Goal: Task Accomplishment & Management: Complete application form

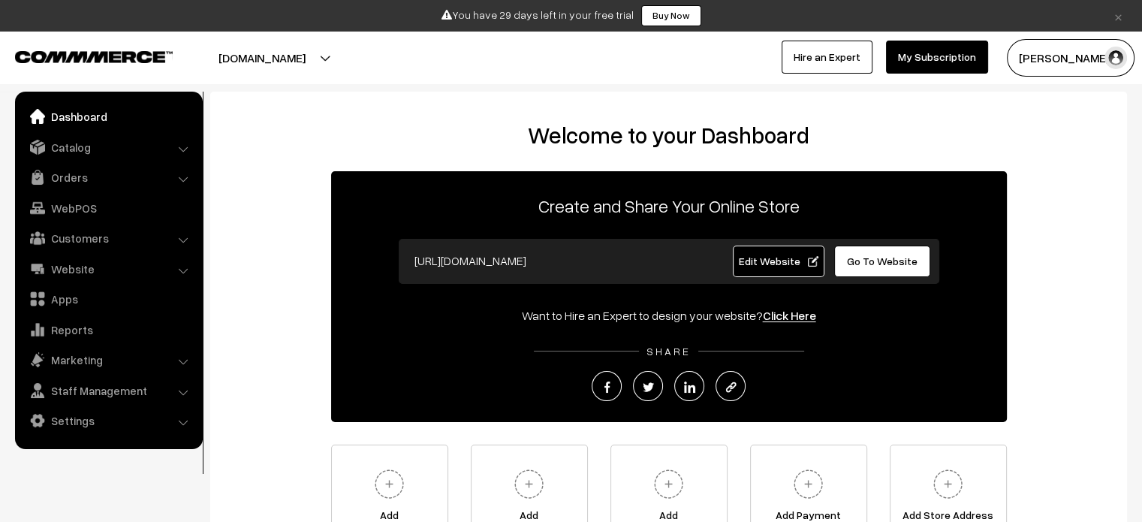
click at [813, 265] on span "Edit Website" at bounding box center [778, 261] width 80 height 13
click at [1087, 69] on button "Abhijith Bhask…" at bounding box center [1071, 58] width 128 height 38
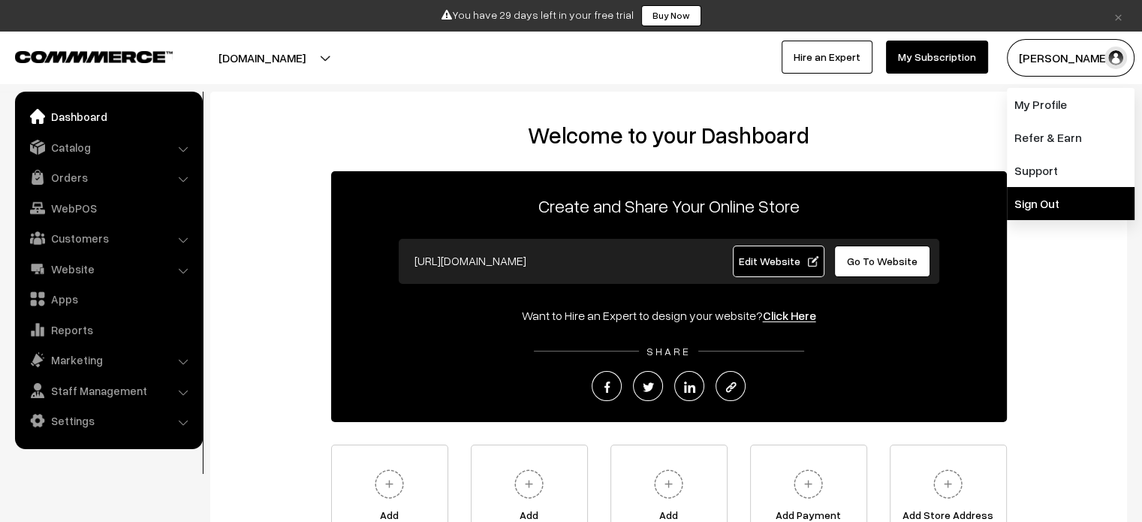
click at [1043, 207] on link "Sign Out" at bounding box center [1071, 203] width 128 height 33
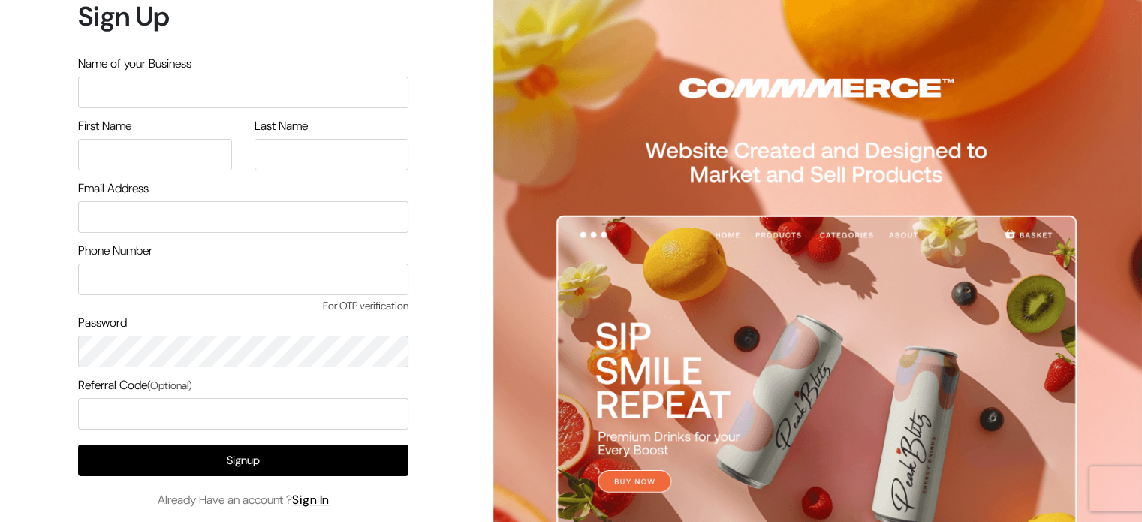
scroll to position [45, 0]
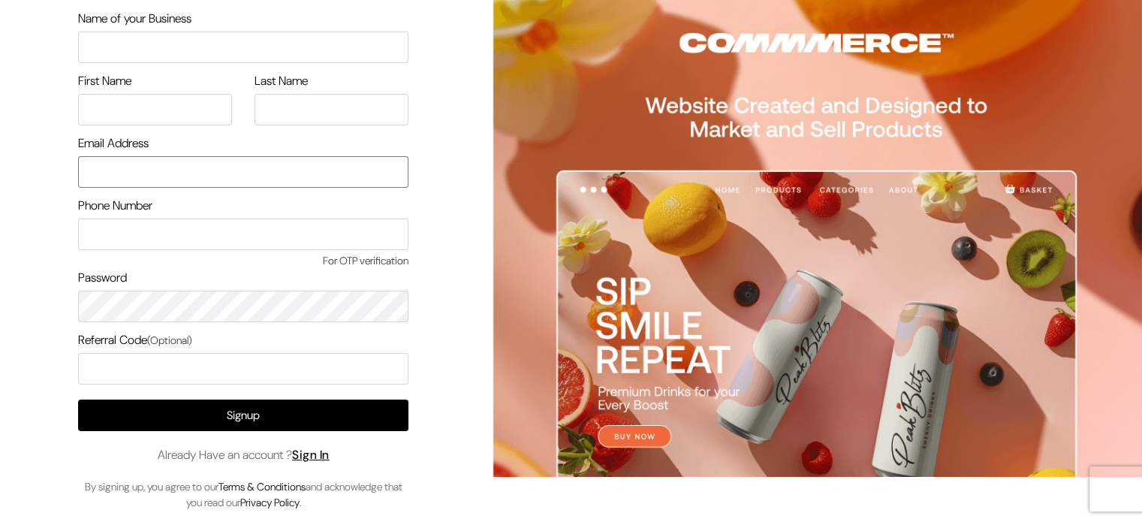
type input "[EMAIL_ADDRESS][DOMAIN_NAME]"
click at [216, 164] on input "[EMAIL_ADDRESS][DOMAIN_NAME]" at bounding box center [243, 172] width 330 height 32
click at [5, 294] on div "Sign Up Name of your Business First Name Last Name Email Address abhijithbs19@g…" at bounding box center [238, 239] width 476 height 568
click at [176, 56] on input "text" at bounding box center [243, 48] width 330 height 32
type input "Snap"
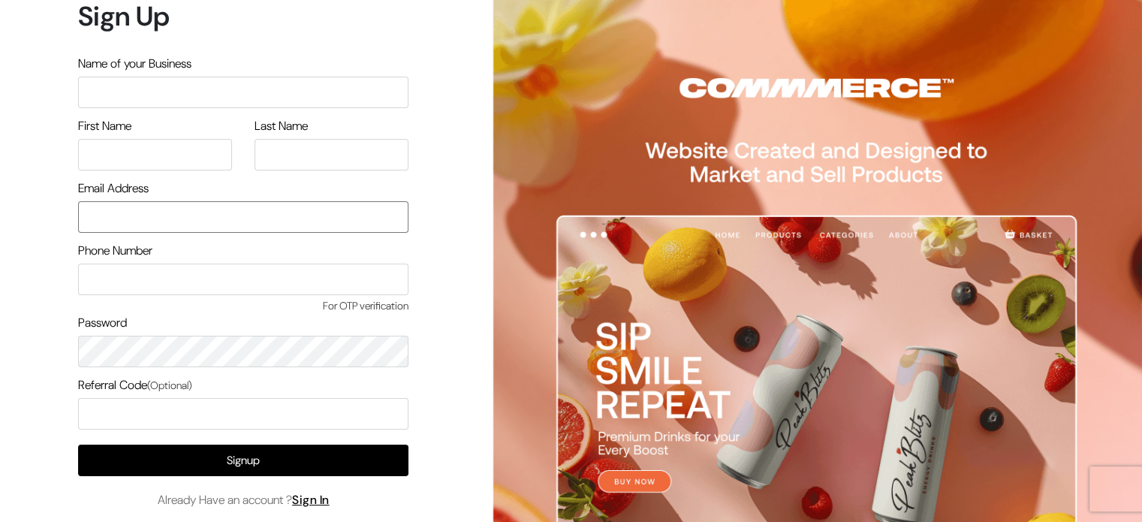
type input "[EMAIL_ADDRESS][DOMAIN_NAME]"
